Goal: Obtain resource: Obtain resource

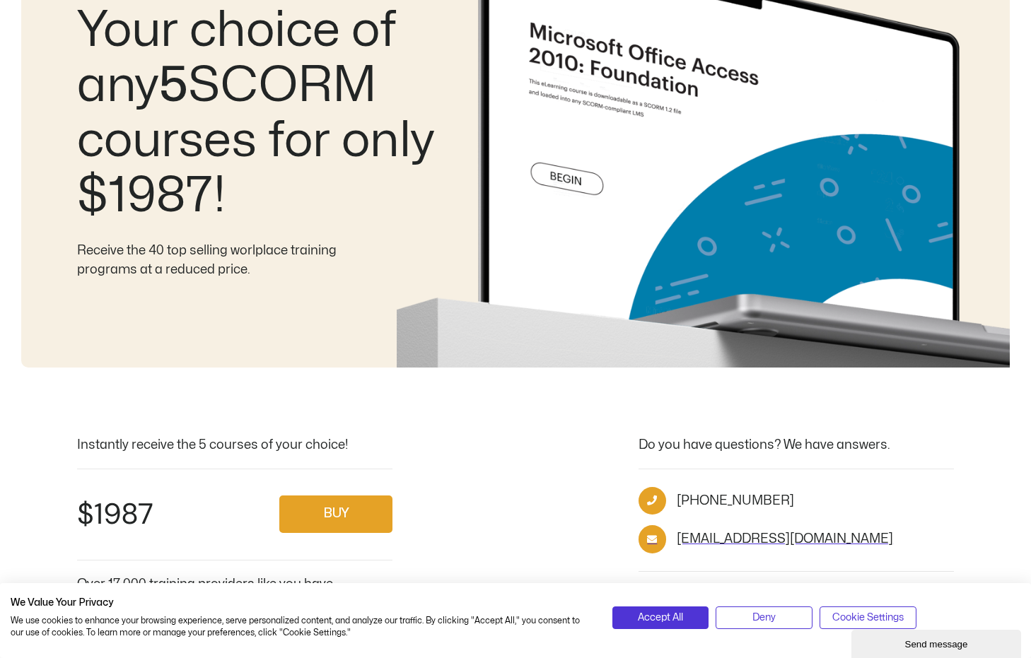
scroll to position [161, 0]
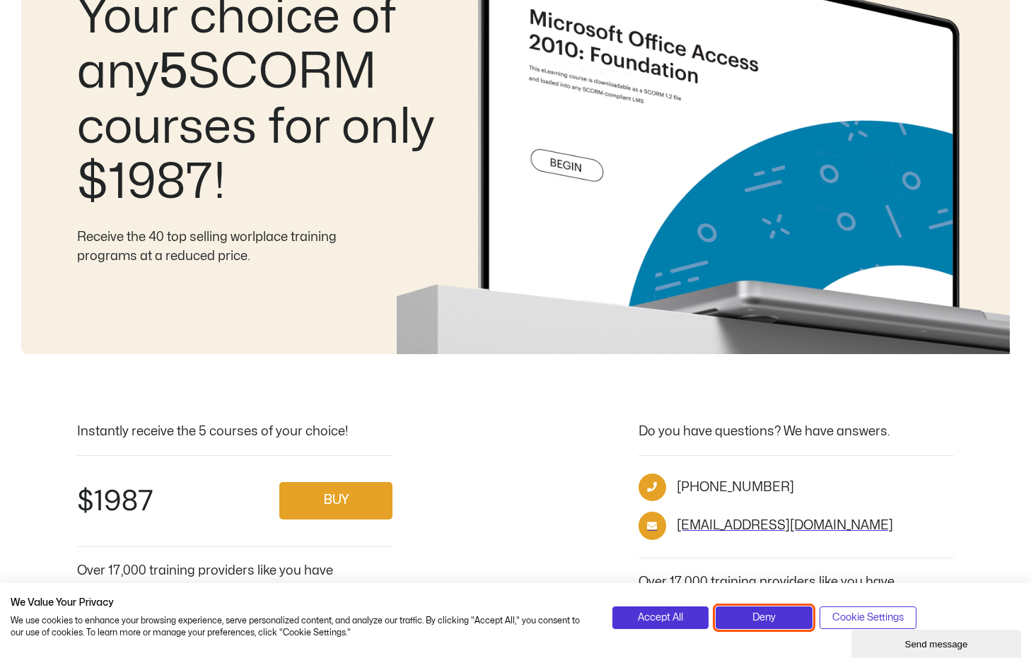
click at [755, 628] on button "Deny" at bounding box center [764, 618] width 97 height 23
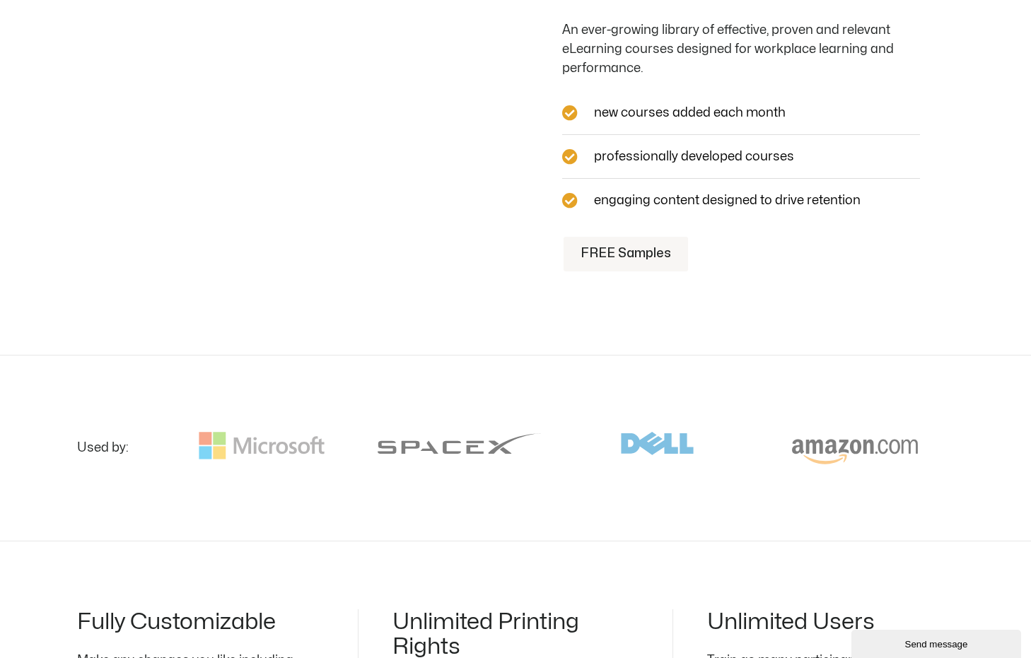
scroll to position [1482, 0]
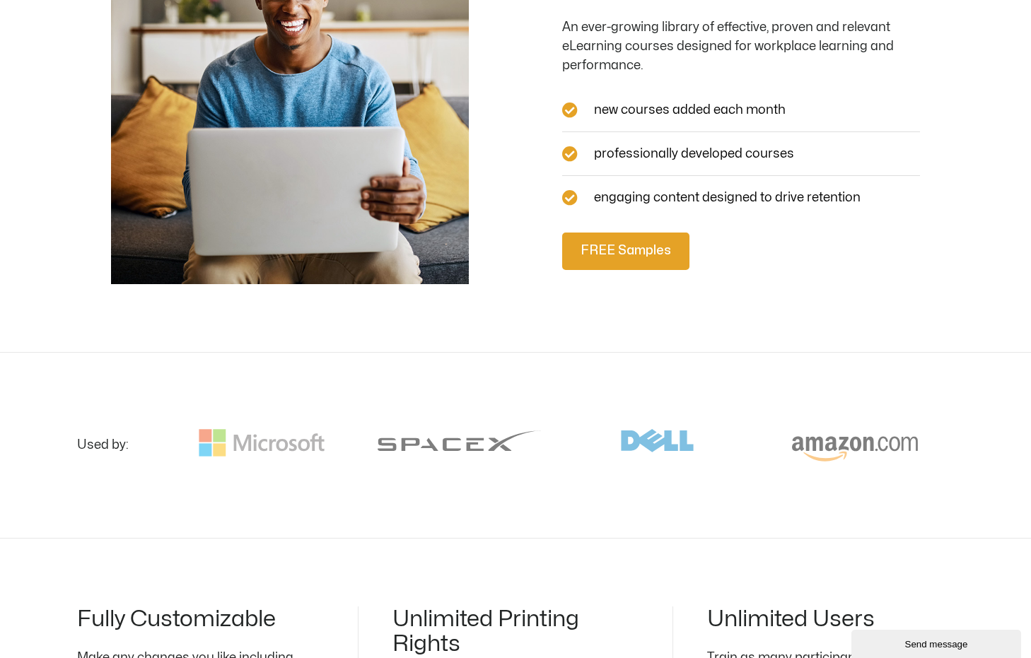
click at [634, 241] on span "FREE Samples" at bounding box center [626, 251] width 91 height 21
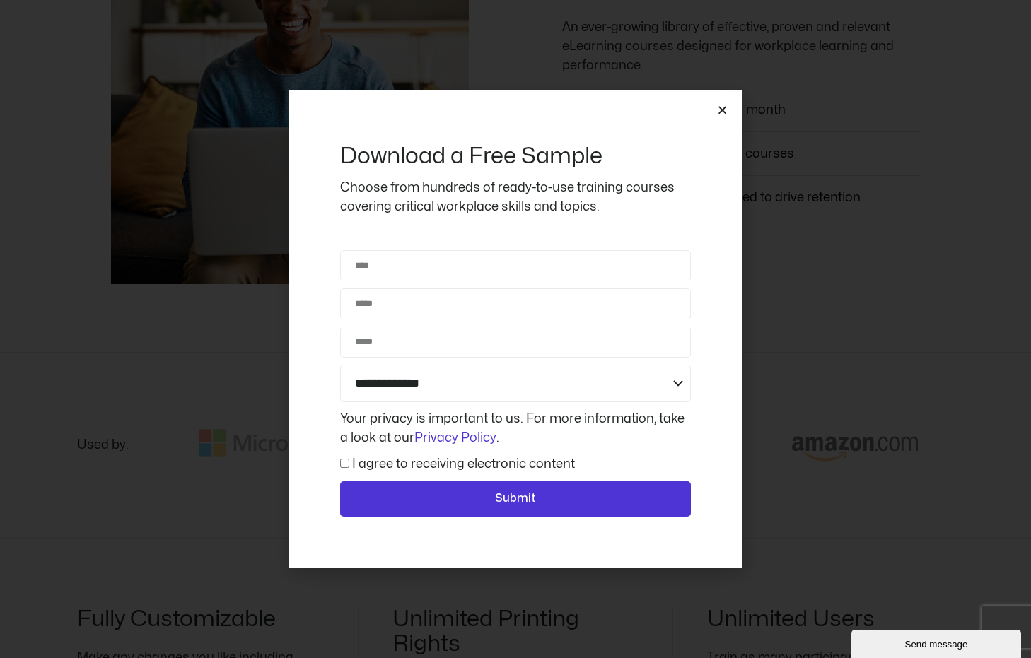
click at [726, 107] on icon "Close" at bounding box center [722, 110] width 11 height 11
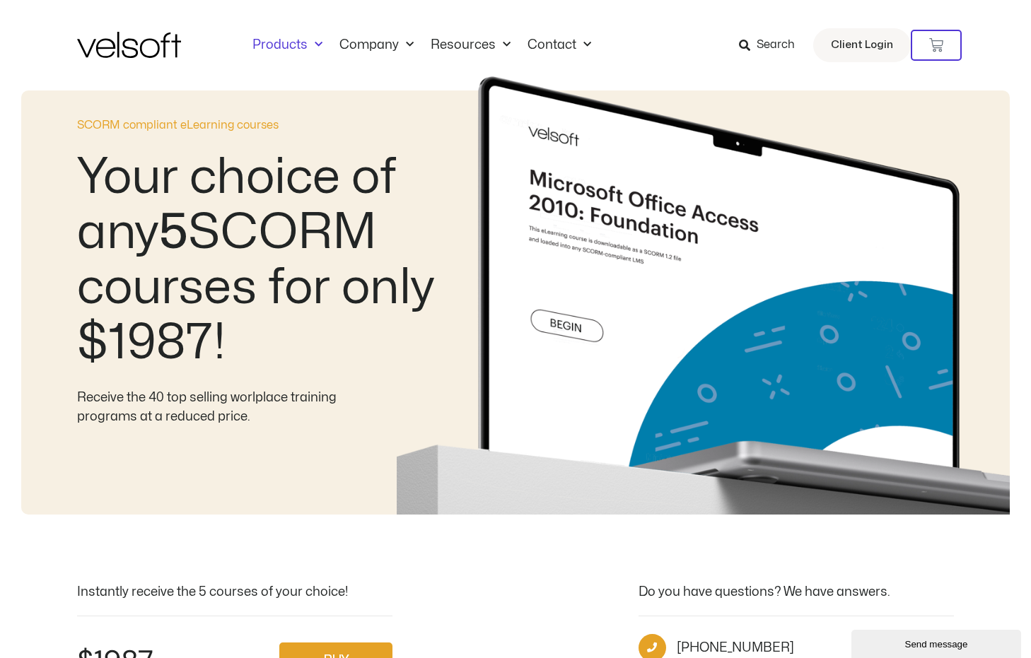
click at [294, 41] on link "Products" at bounding box center [287, 45] width 87 height 16
click at [293, 43] on link "Products" at bounding box center [287, 45] width 87 height 16
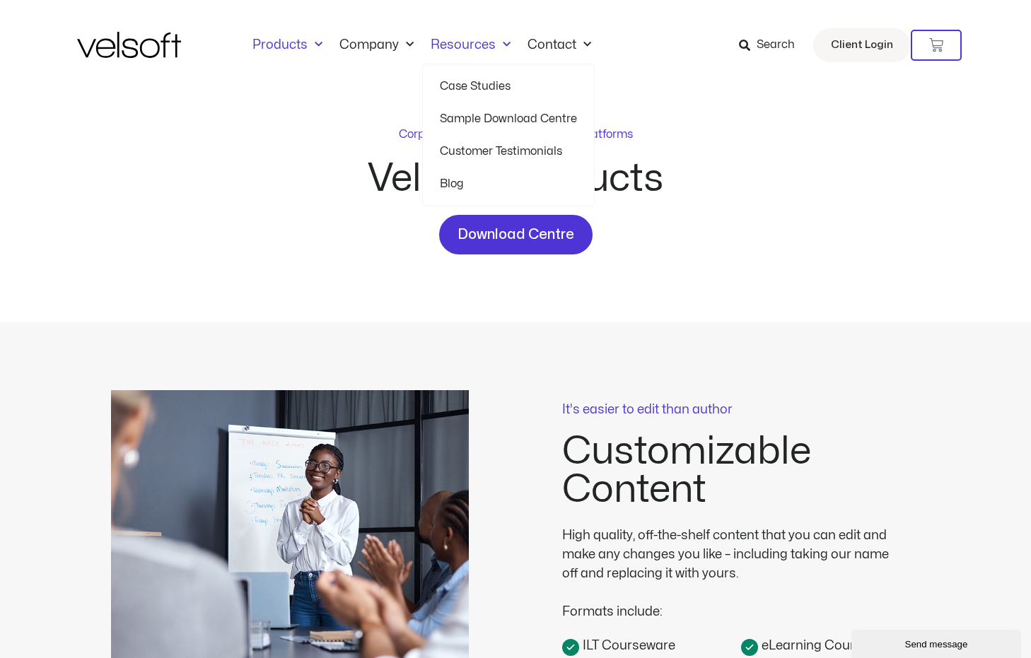
click at [465, 120] on link "Sample Download Centre" at bounding box center [508, 119] width 137 height 33
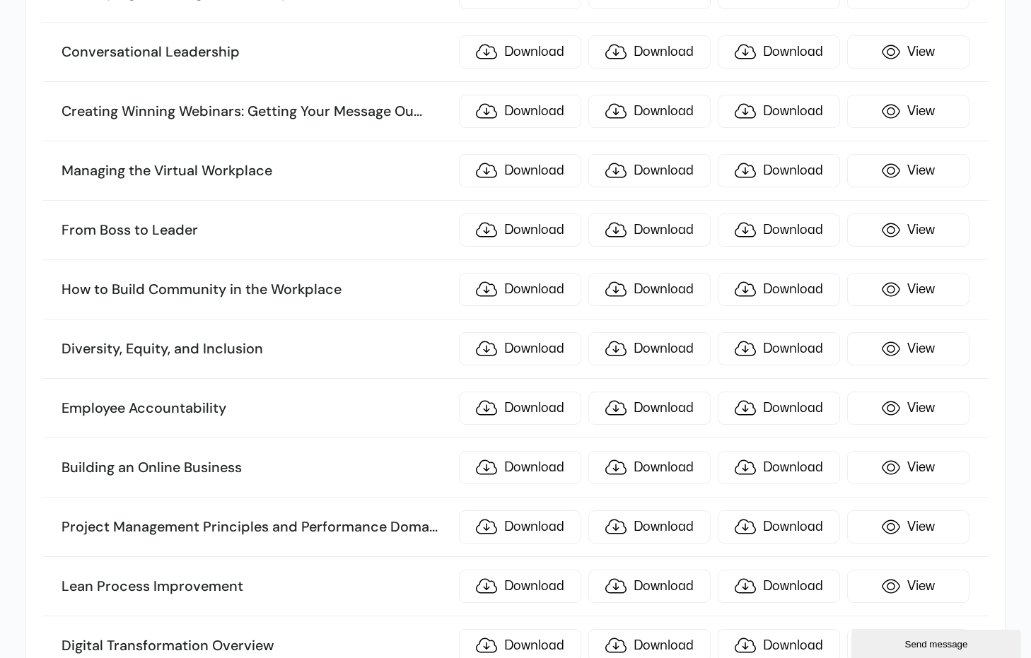
scroll to position [735, 0]
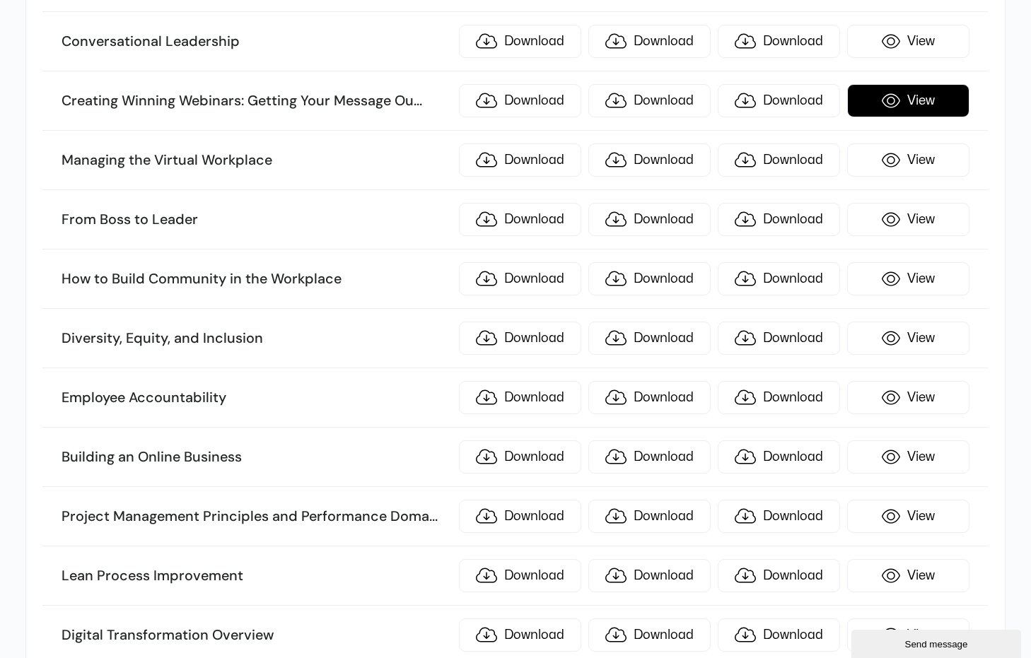
click at [915, 105] on link "View" at bounding box center [908, 100] width 122 height 33
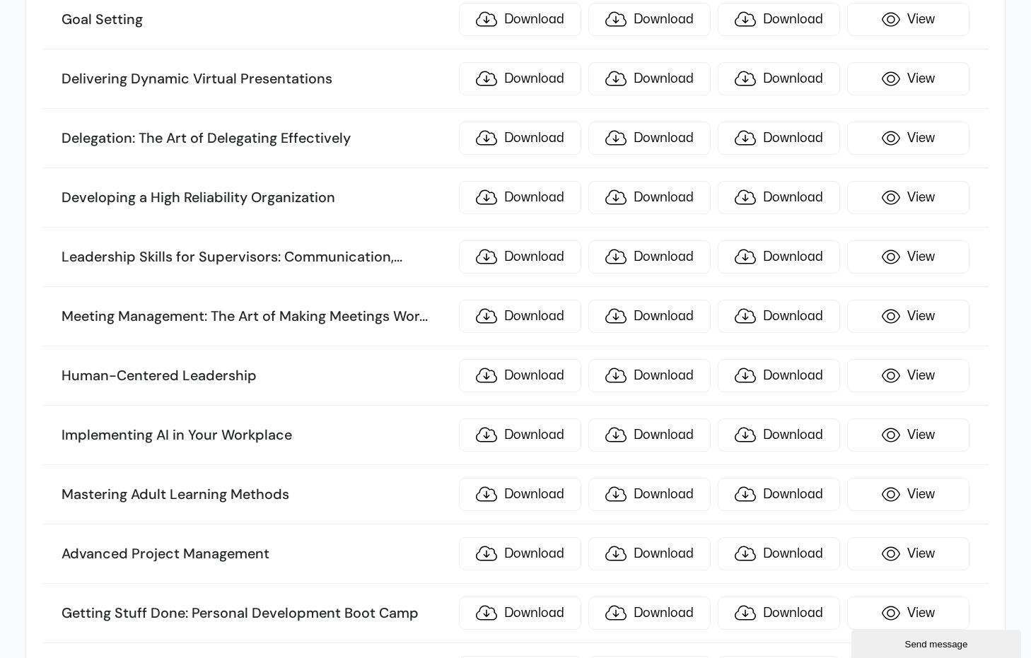
scroll to position [1651, 0]
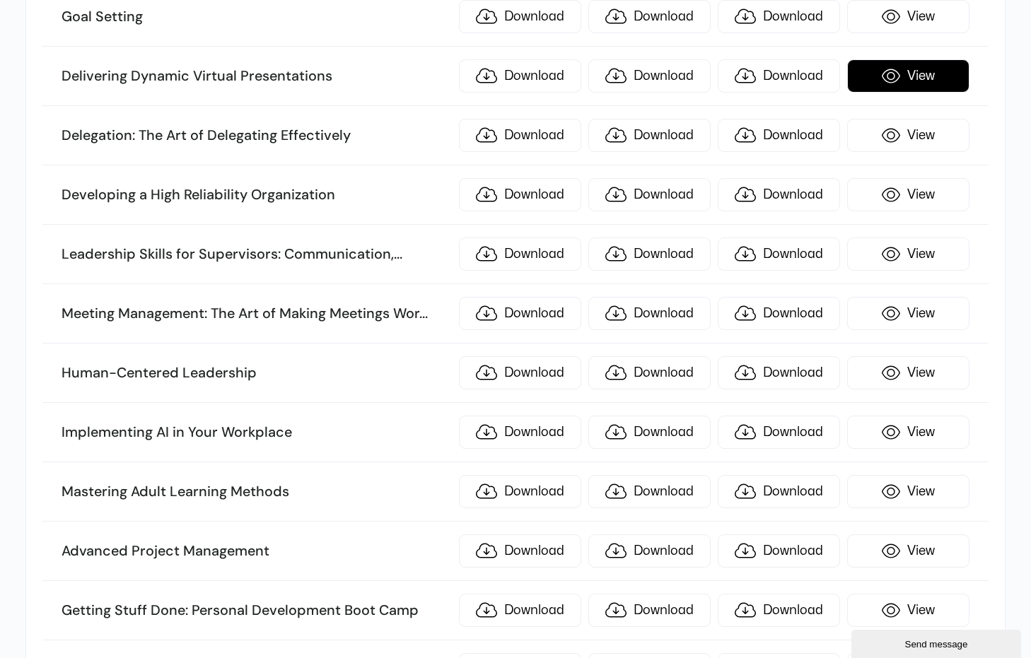
click at [914, 81] on link "View" at bounding box center [908, 75] width 122 height 33
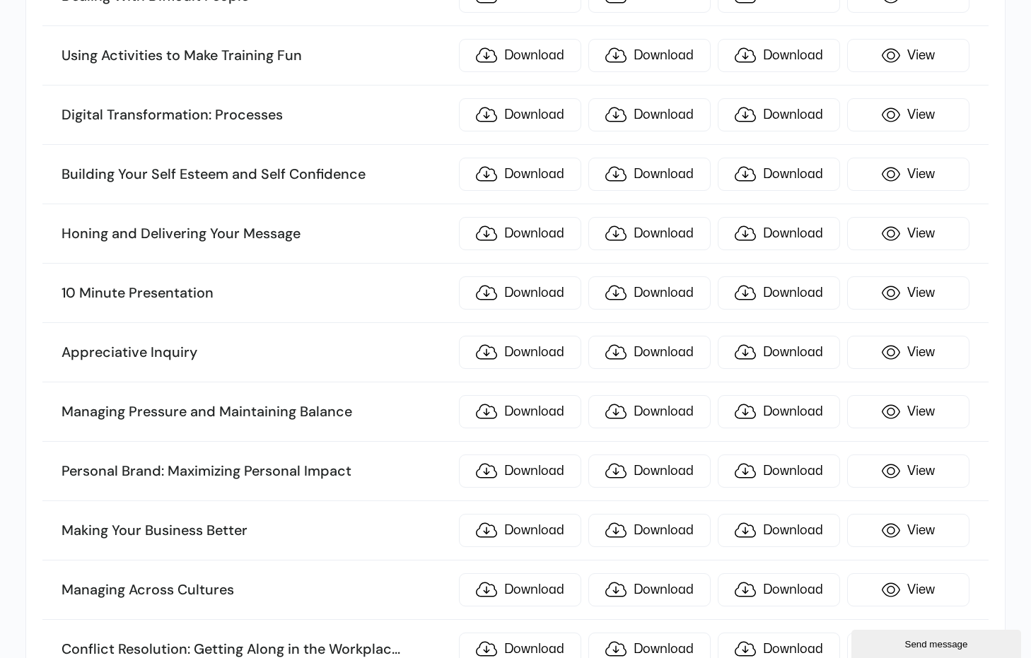
scroll to position [3080, 0]
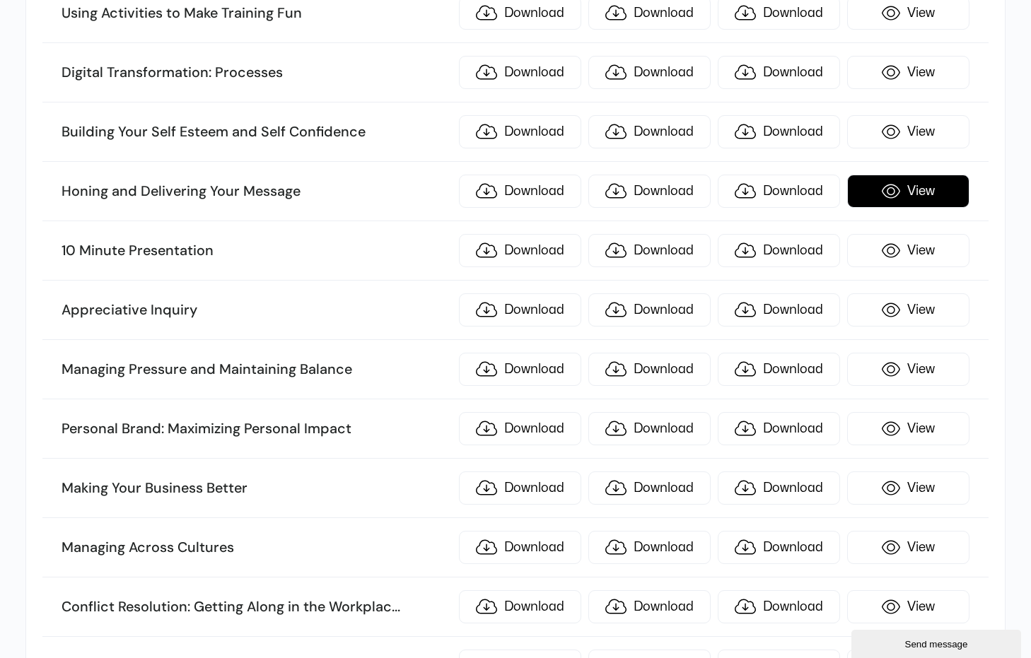
click at [937, 186] on link "View" at bounding box center [908, 191] width 122 height 33
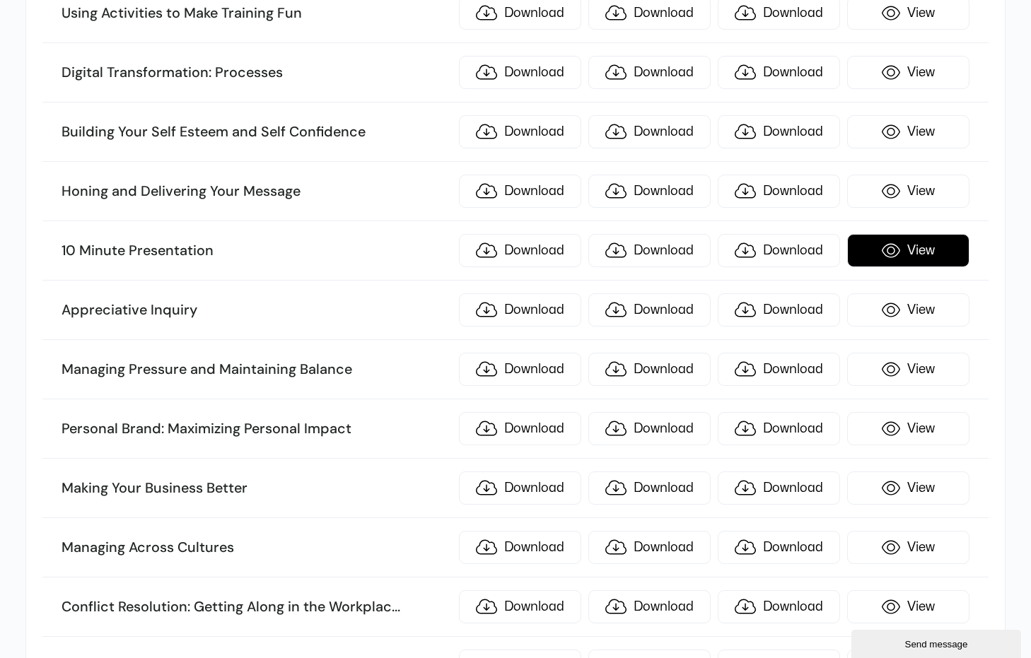
click at [893, 245] on link "View" at bounding box center [908, 250] width 122 height 33
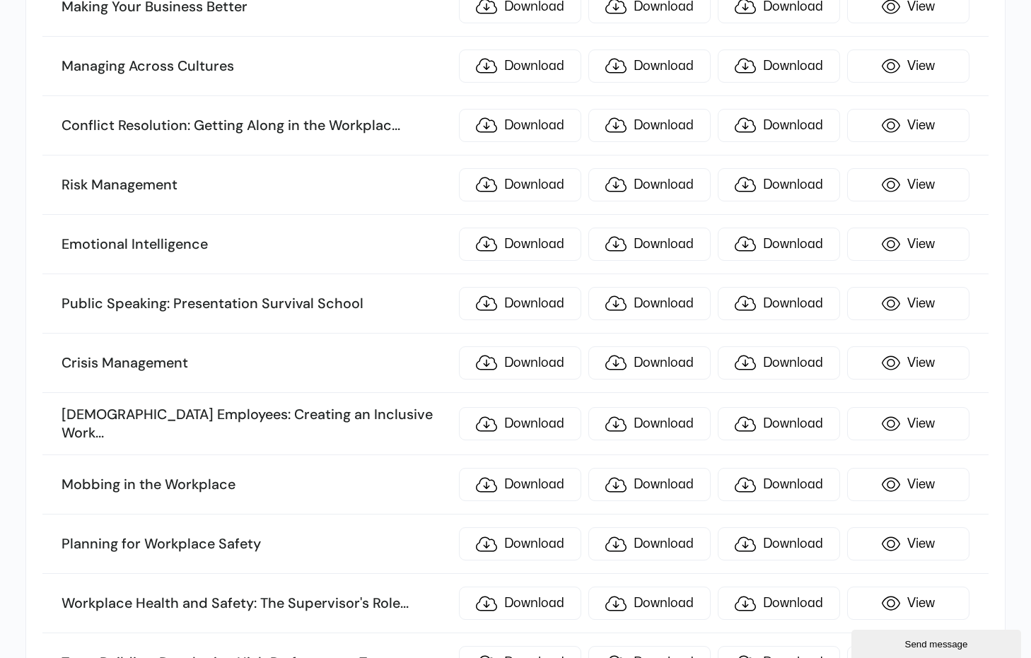
scroll to position [3706, 0]
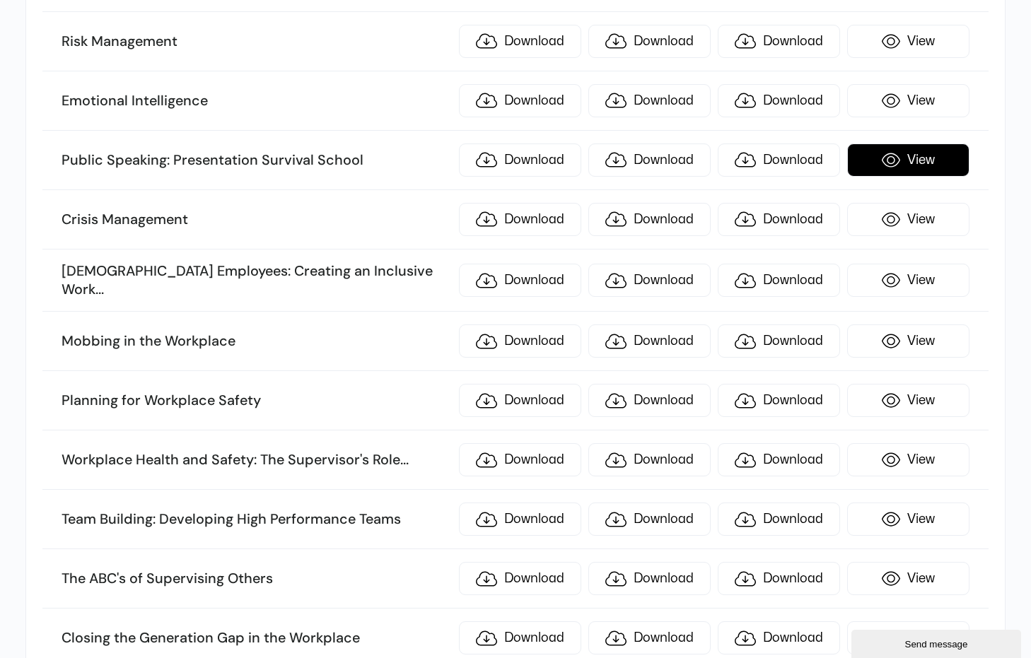
click at [909, 163] on link "View" at bounding box center [908, 160] width 122 height 33
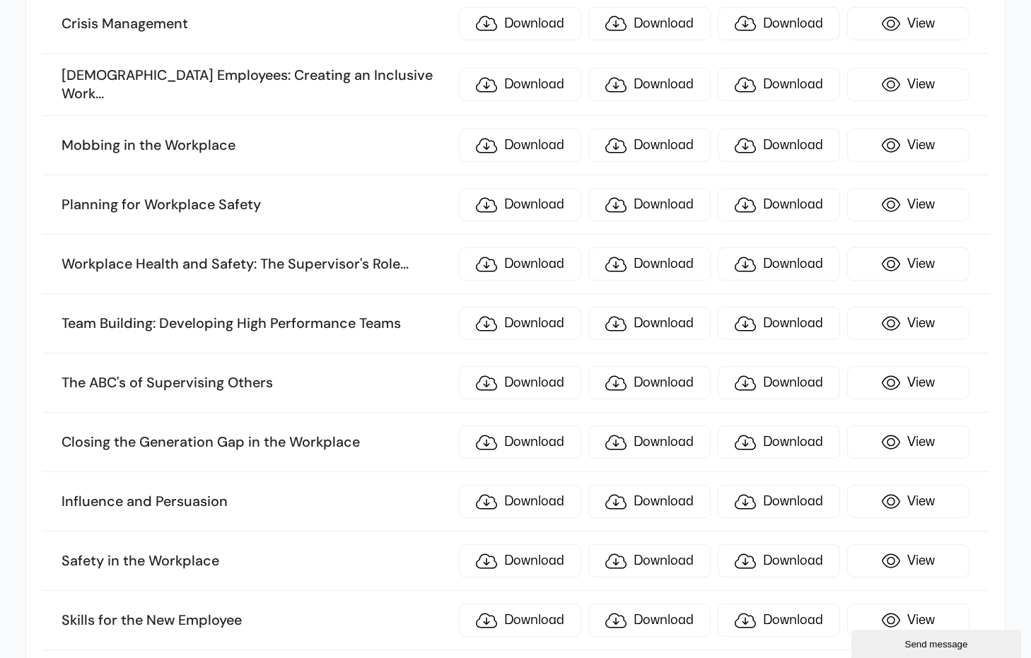
scroll to position [4205, 0]
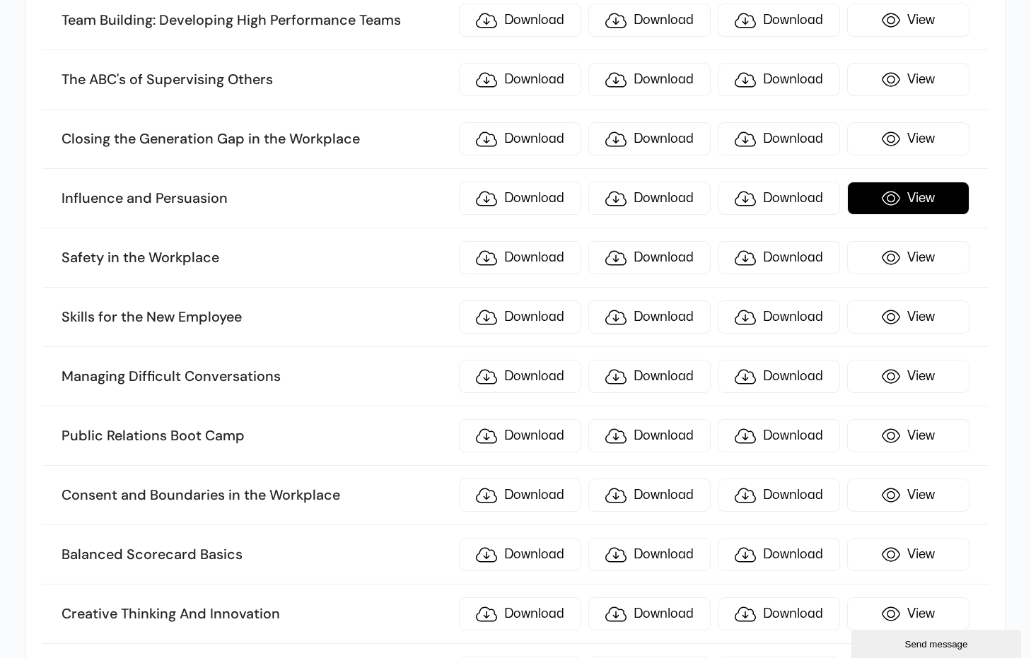
click at [898, 209] on link "View" at bounding box center [908, 198] width 122 height 33
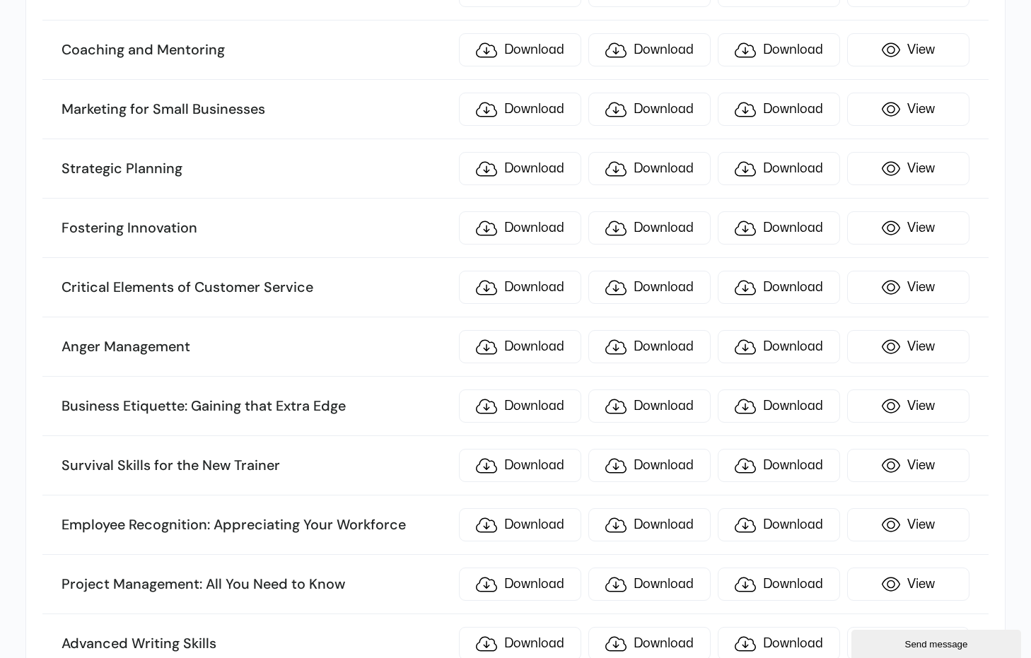
scroll to position [5006, 0]
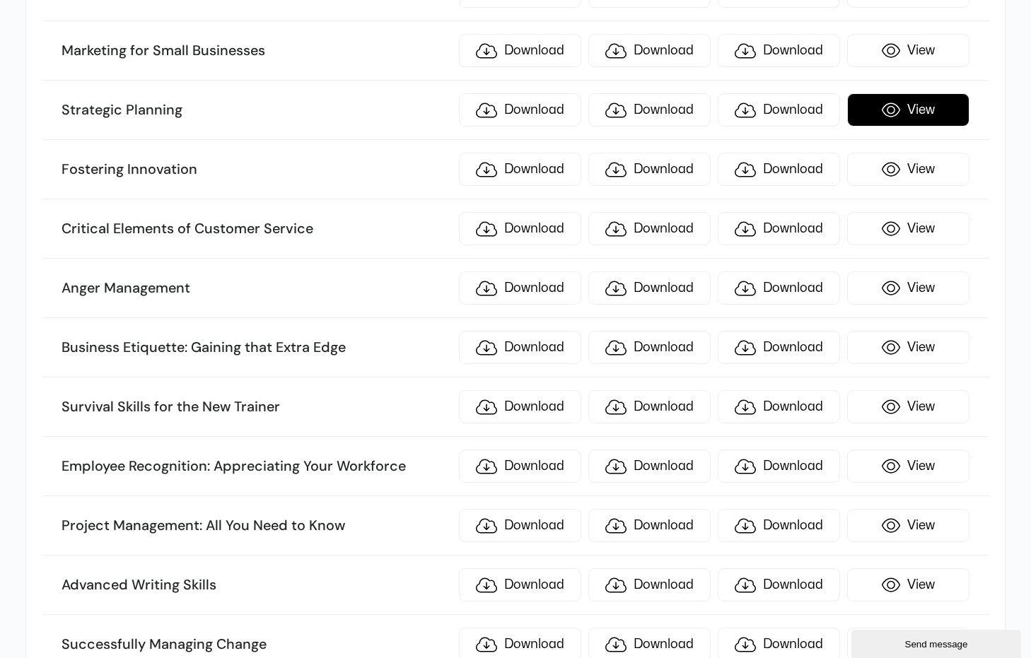
click at [932, 111] on link "View" at bounding box center [908, 109] width 122 height 33
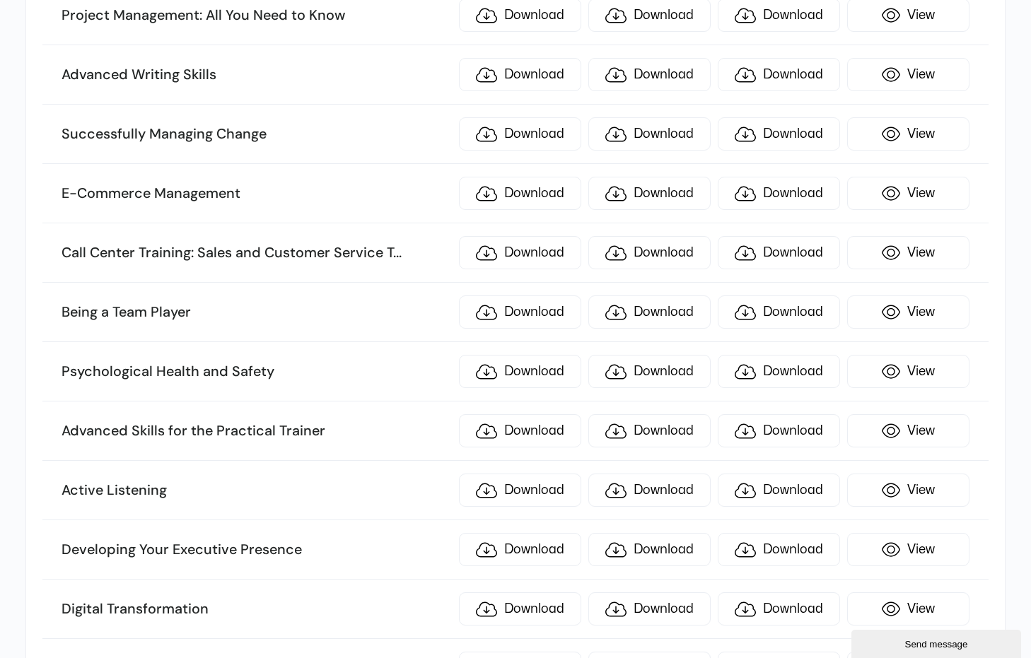
scroll to position [5518, 0]
click at [898, 71] on link "View" at bounding box center [908, 73] width 122 height 33
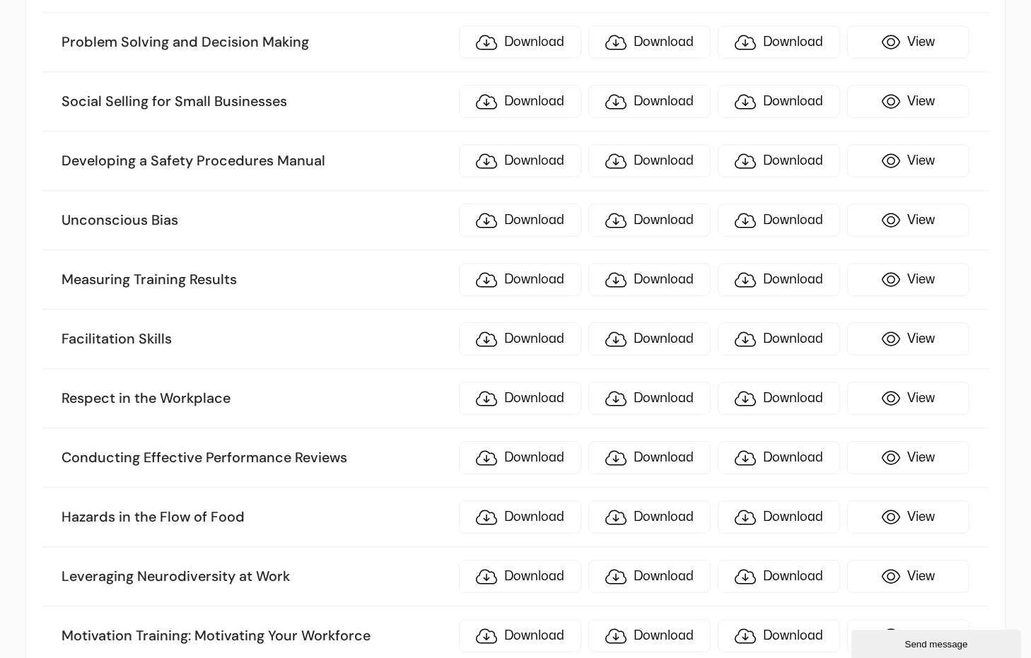
scroll to position [6509, 0]
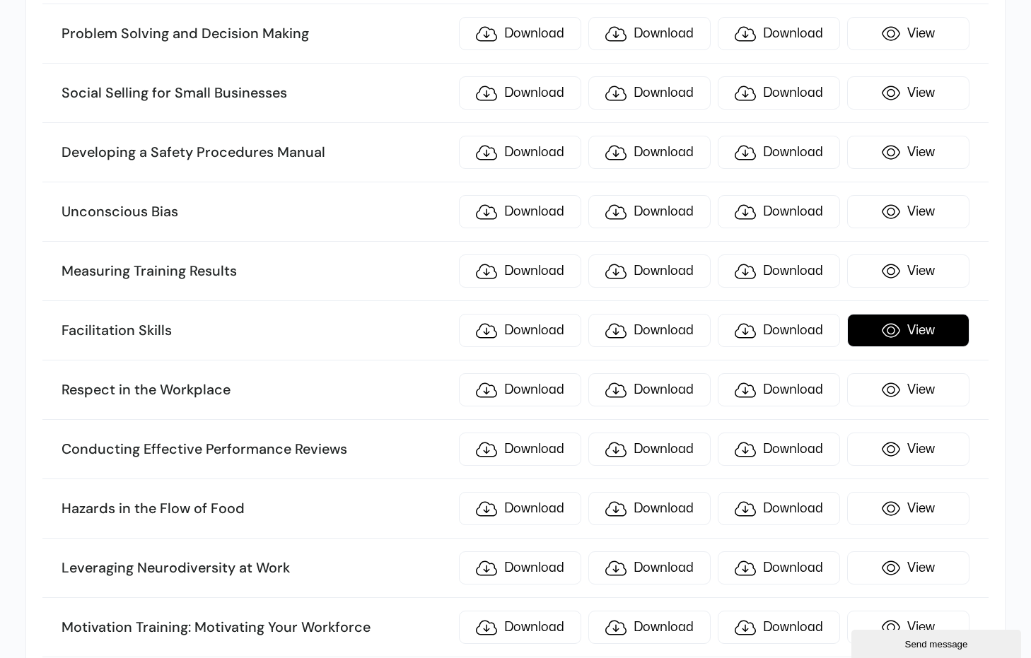
click at [929, 330] on link "View" at bounding box center [908, 330] width 122 height 33
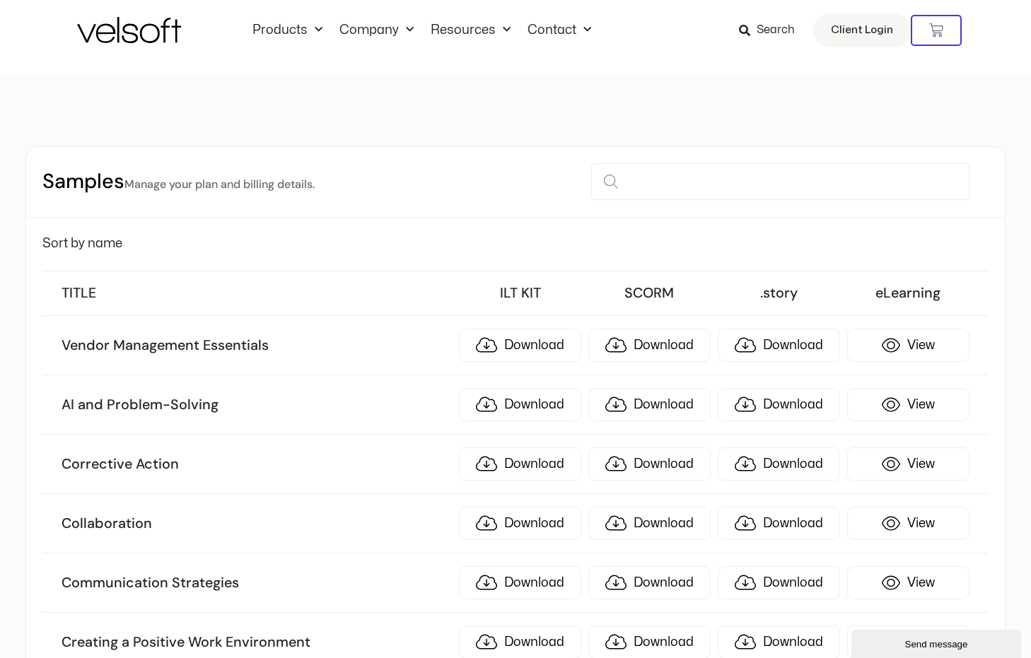
scroll to position [0, 0]
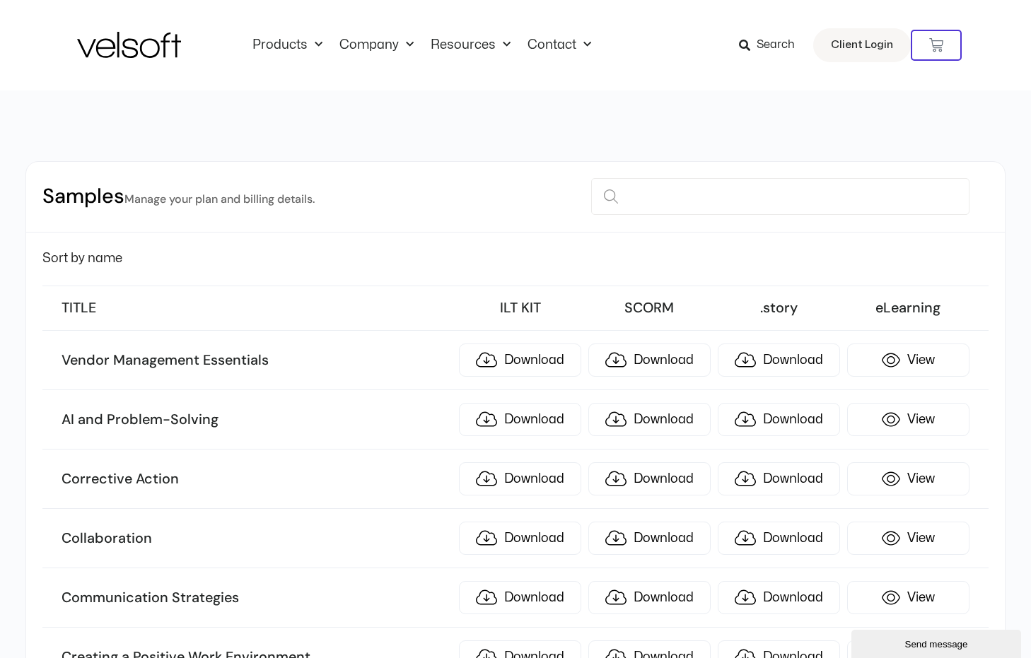
click at [119, 64] on div "Products All Products Content ILT Courseware Storyline 360 Courses SCORM Course…" at bounding box center [515, 45] width 877 height 91
click at [224, 194] on small "Manage your plan and billing details." at bounding box center [219, 199] width 190 height 15
